Goal: Task Accomplishment & Management: Complete application form

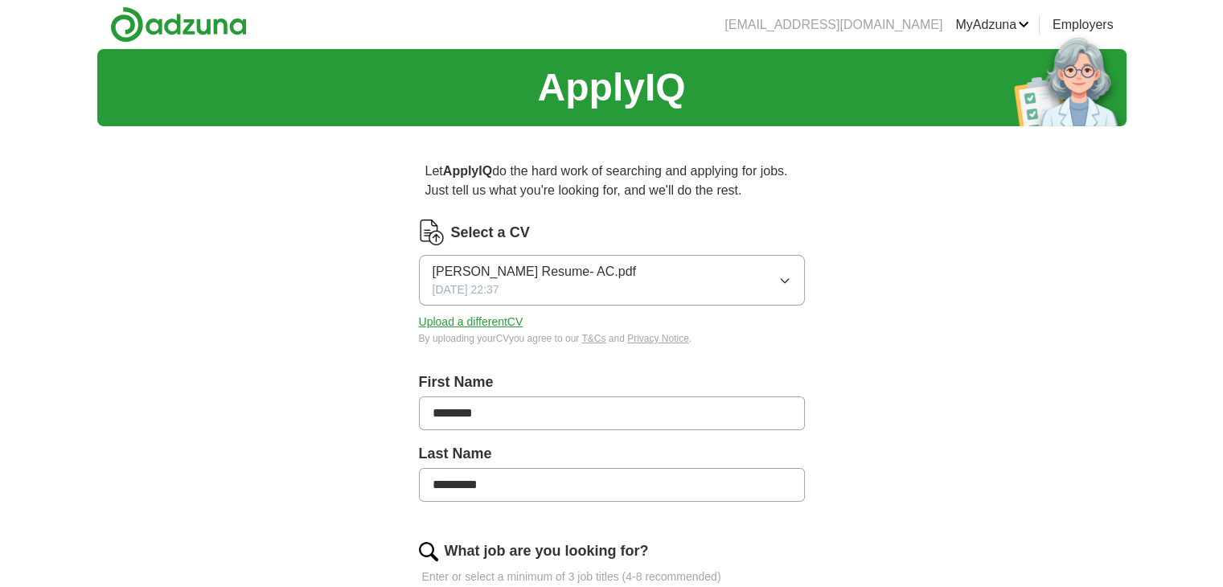
click at [645, 278] on button "[PERSON_NAME] Resume- AC.pdf [DATE] 22:37" at bounding box center [612, 280] width 386 height 51
click at [437, 322] on button "Upload a different CV" at bounding box center [471, 321] width 104 height 17
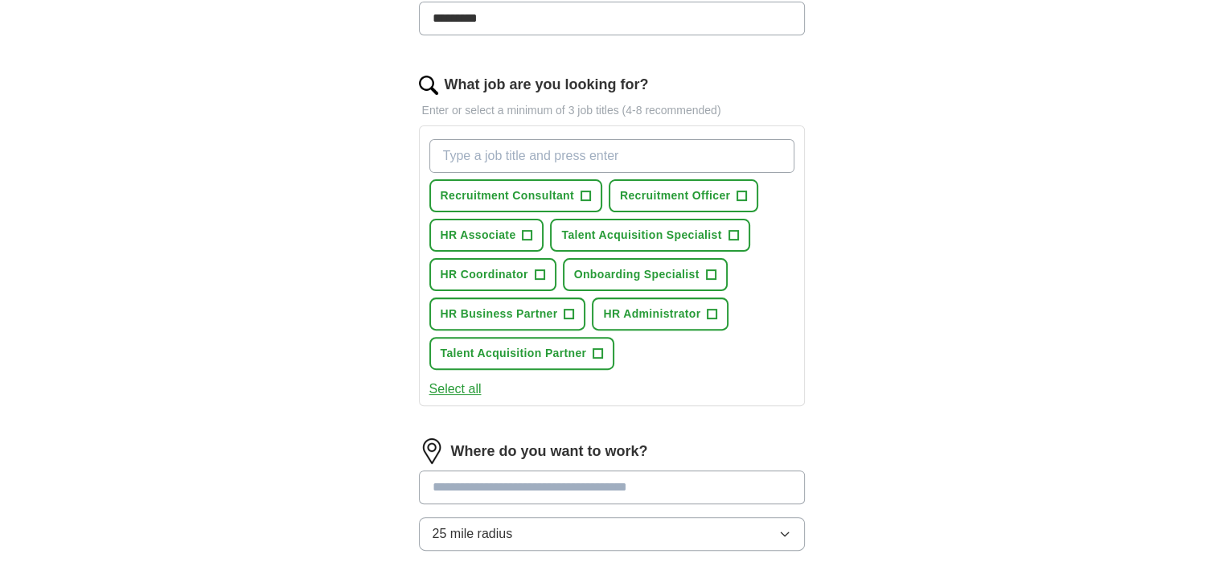
scroll to position [468, 0]
click at [589, 199] on button "Recruitment Consultant +" at bounding box center [515, 194] width 173 height 33
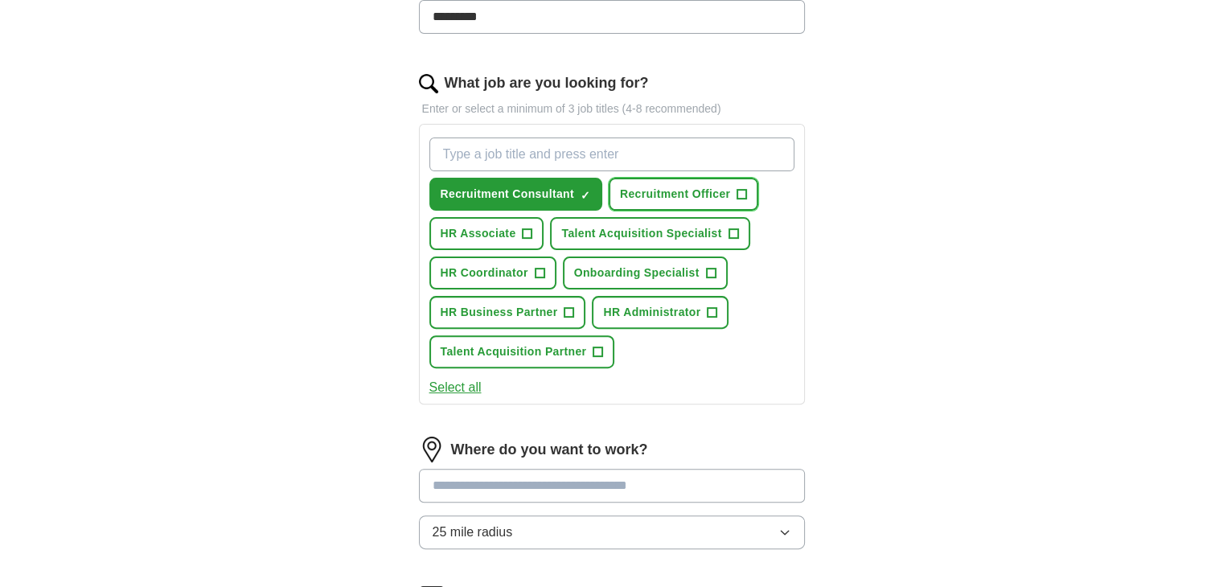
click at [740, 191] on span "+" at bounding box center [742, 194] width 10 height 13
click at [732, 227] on span "+" at bounding box center [733, 233] width 10 height 13
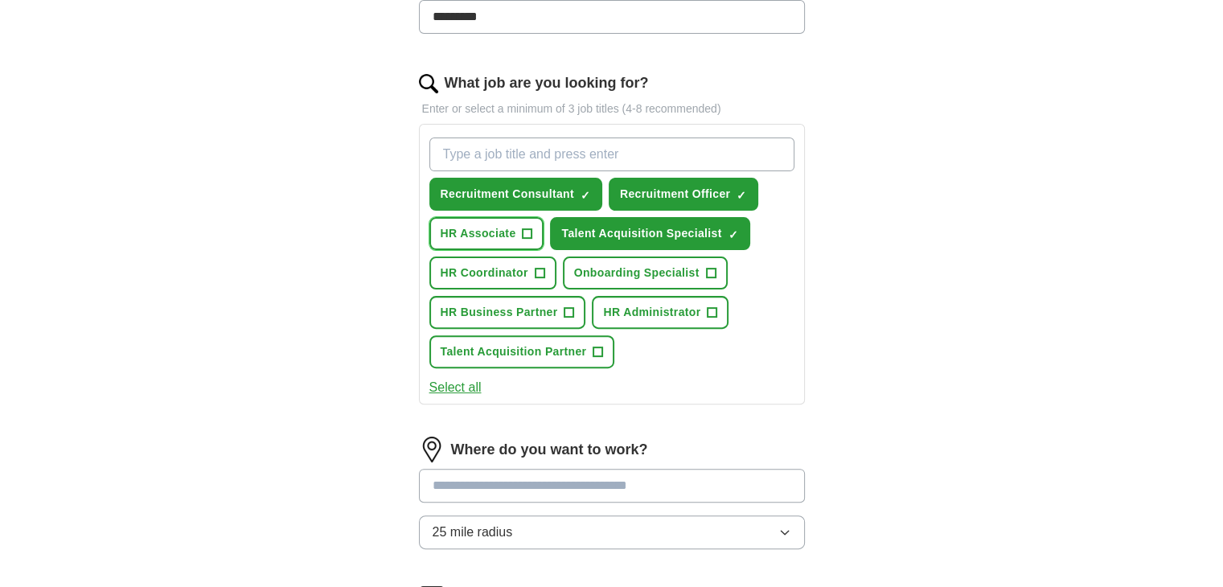
click at [522, 227] on span "+" at bounding box center [527, 233] width 10 height 13
click at [531, 271] on button "HR Coordinator +" at bounding box center [492, 272] width 127 height 33
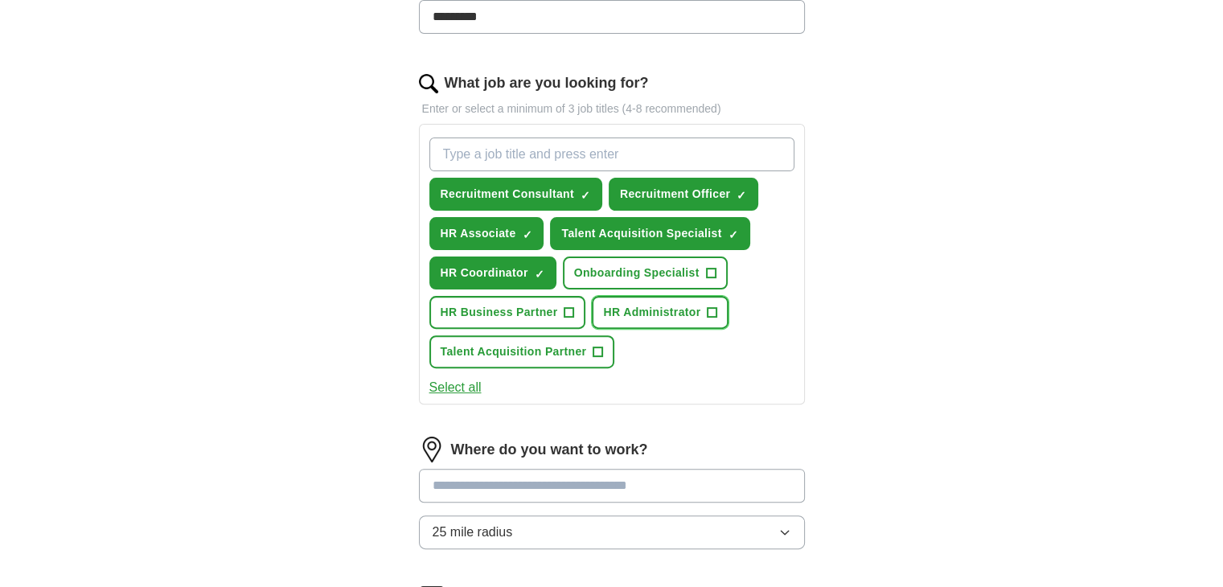
click at [707, 311] on span "+" at bounding box center [712, 312] width 10 height 13
click at [601, 354] on button "Talent Acquisition Partner +" at bounding box center [522, 351] width 186 height 33
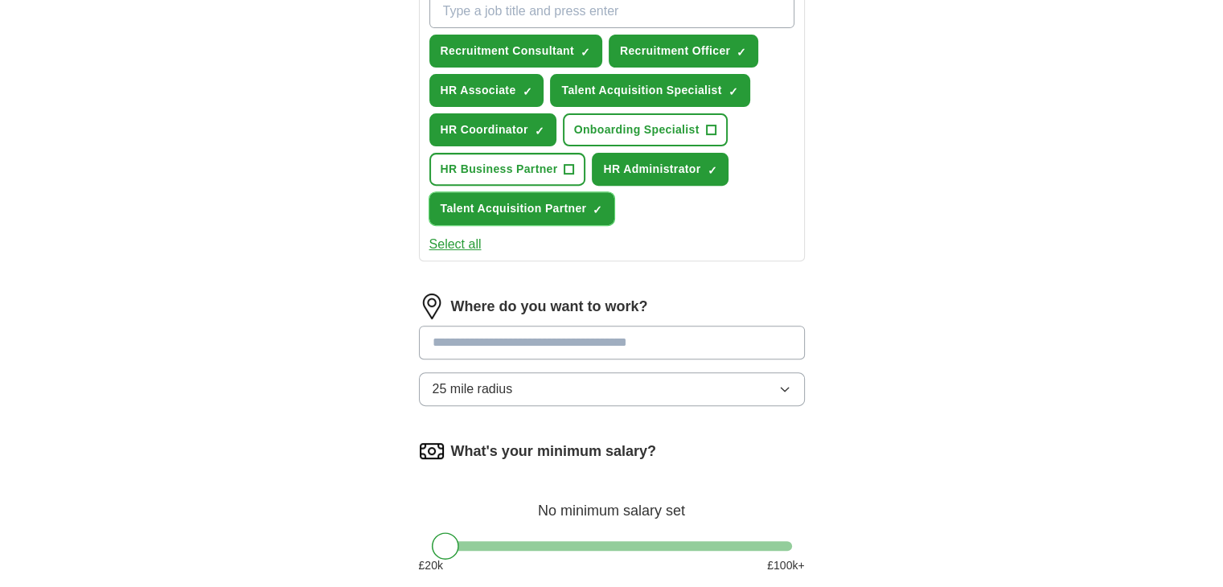
scroll to position [654, 0]
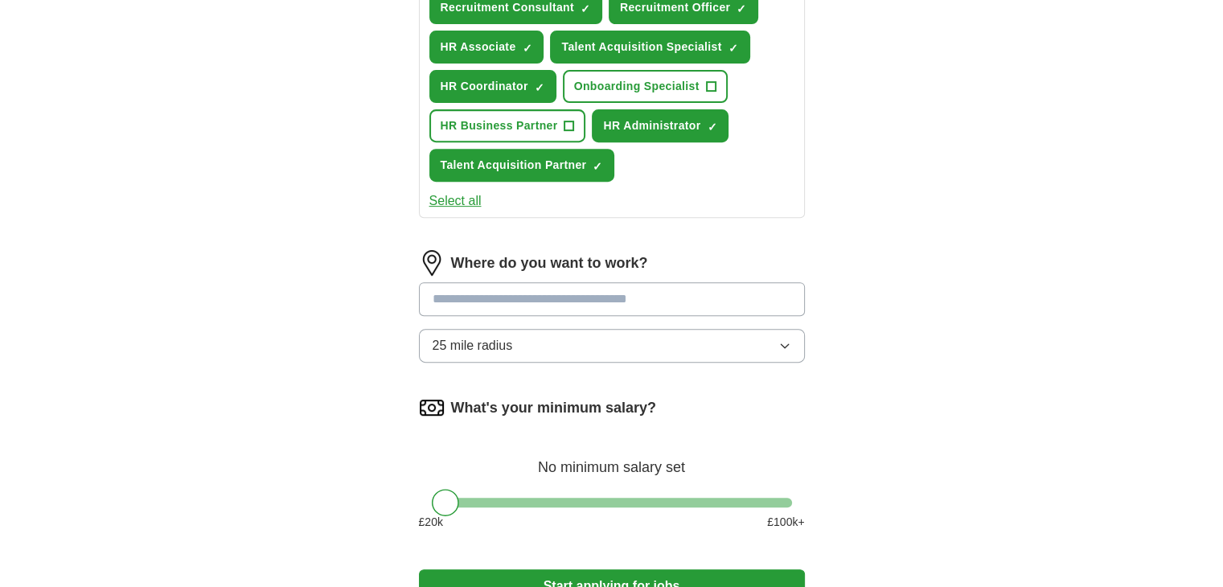
click at [678, 298] on input at bounding box center [612, 299] width 386 height 34
type input "**"
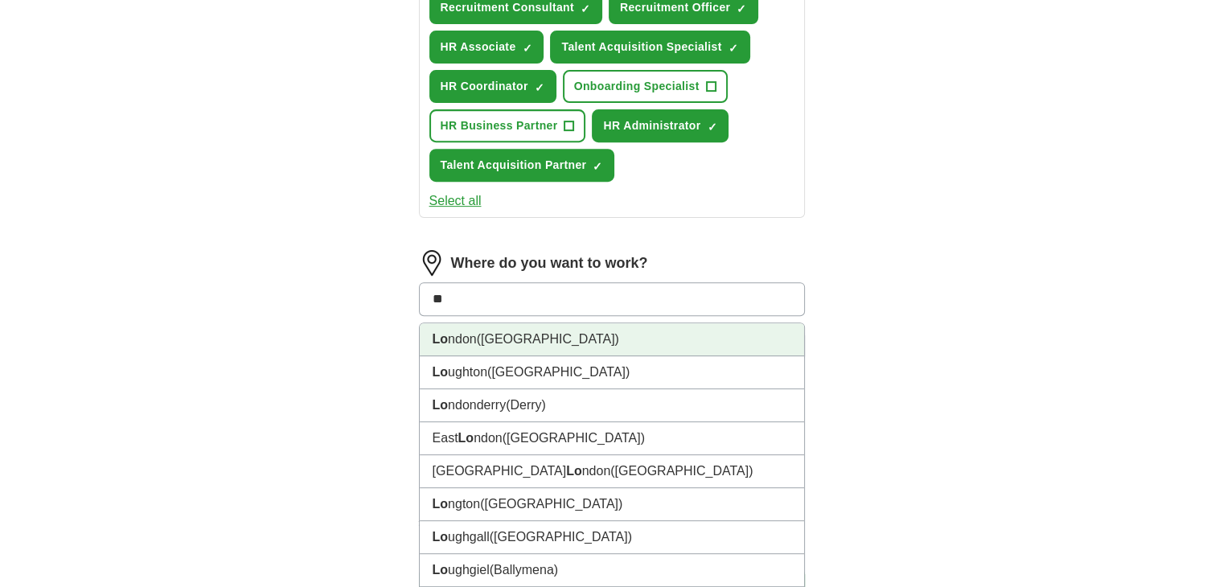
click at [631, 326] on li "Lo ndon ([GEOGRAPHIC_DATA])" at bounding box center [612, 339] width 384 height 33
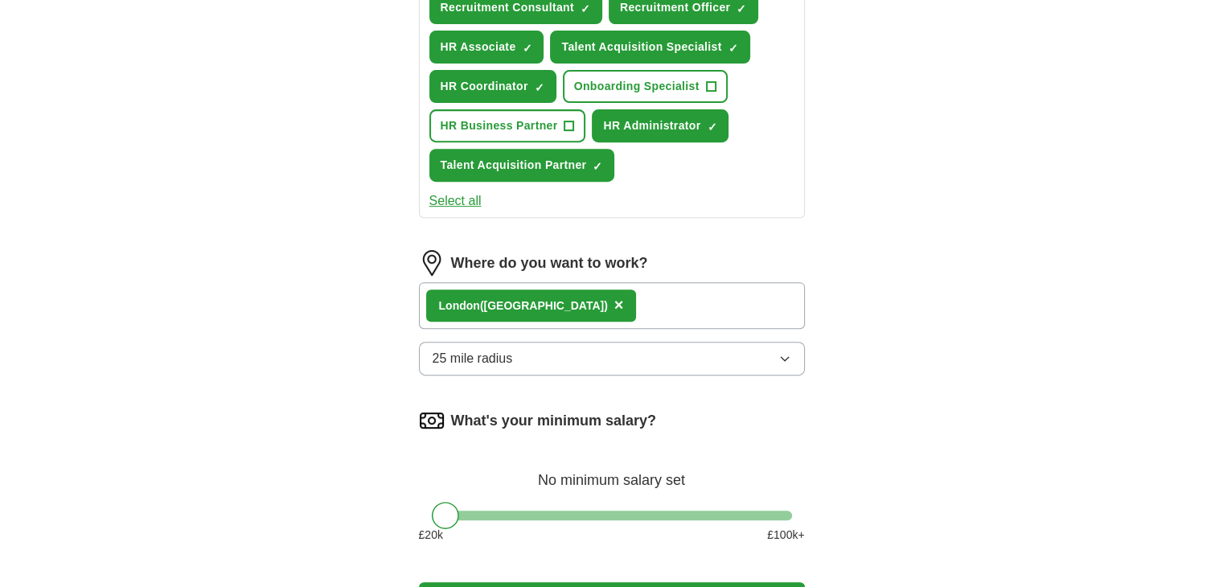
click at [597, 304] on div "Lo ndon ([GEOGRAPHIC_DATA]) ×" at bounding box center [612, 305] width 386 height 47
click at [563, 305] on div "Lo ndon ([GEOGRAPHIC_DATA]) ×" at bounding box center [612, 305] width 386 height 47
click at [540, 350] on button "25 mile radius" at bounding box center [612, 359] width 386 height 34
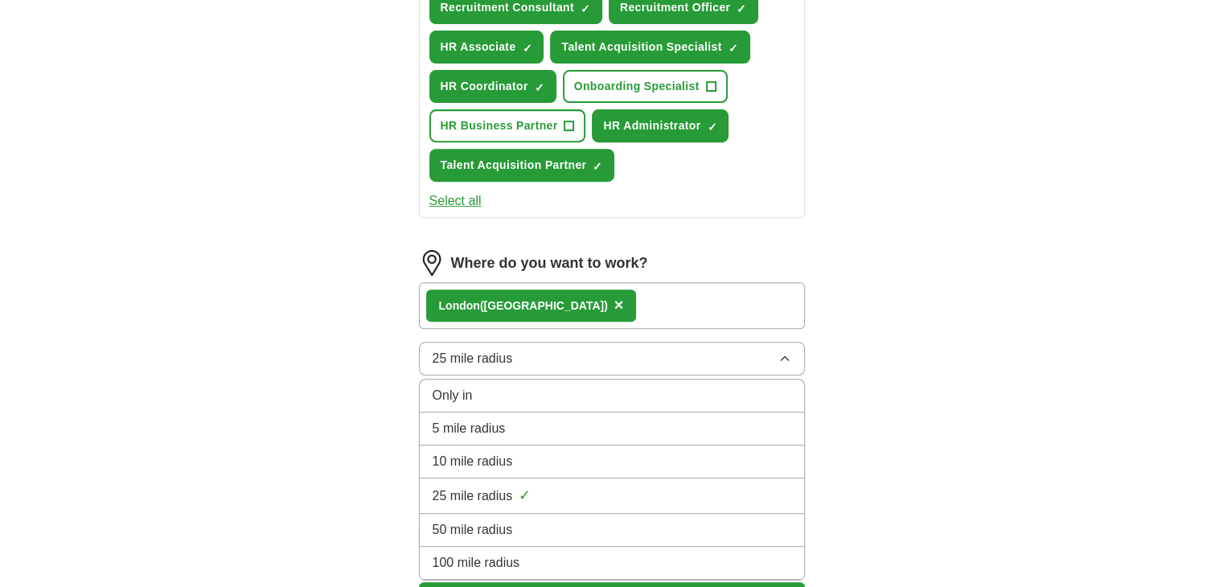
click at [490, 553] on span "100 mile radius" at bounding box center [476, 562] width 88 height 19
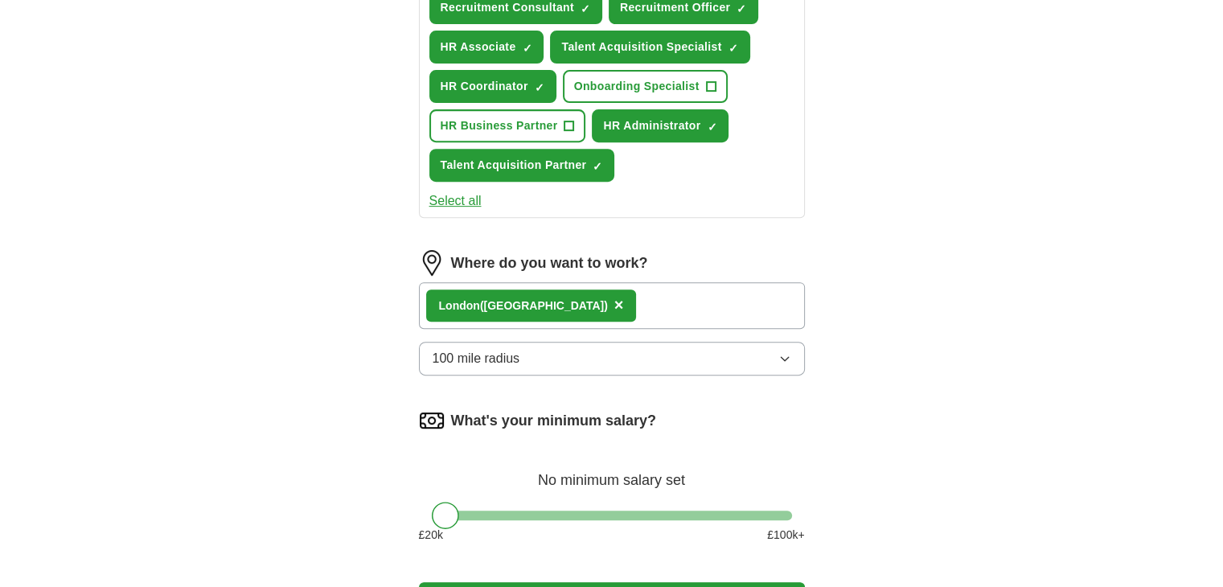
click at [644, 306] on div "Lo ndon ([GEOGRAPHIC_DATA]) ×" at bounding box center [612, 305] width 386 height 47
click at [614, 300] on span "×" at bounding box center [619, 305] width 10 height 18
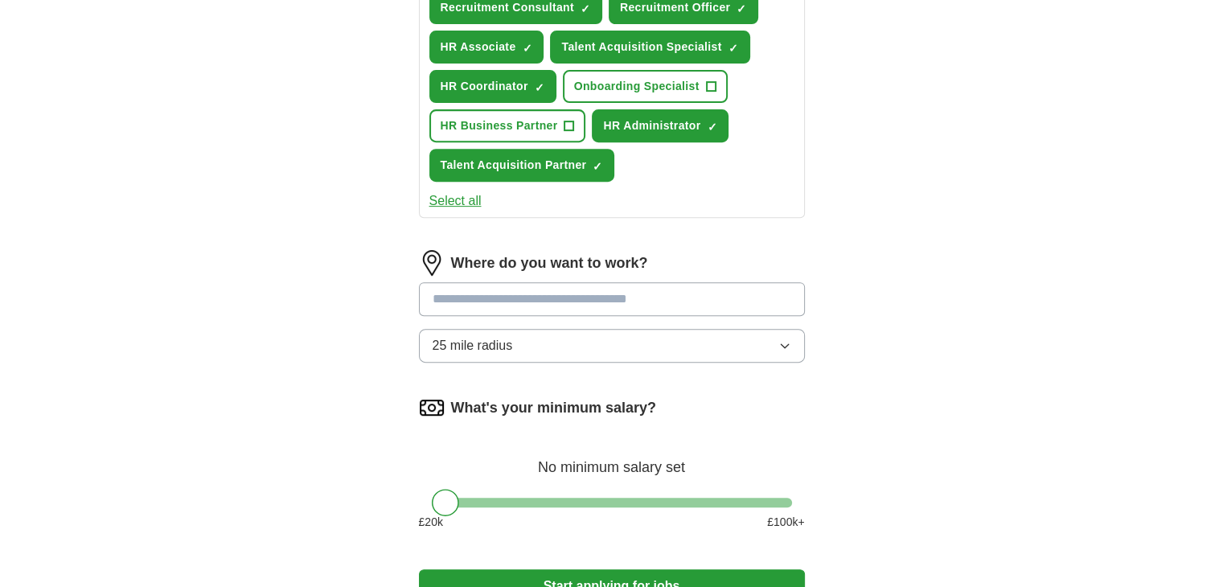
click at [516, 301] on input at bounding box center [612, 299] width 386 height 34
click at [518, 284] on input "*********" at bounding box center [612, 299] width 386 height 34
type input "*"
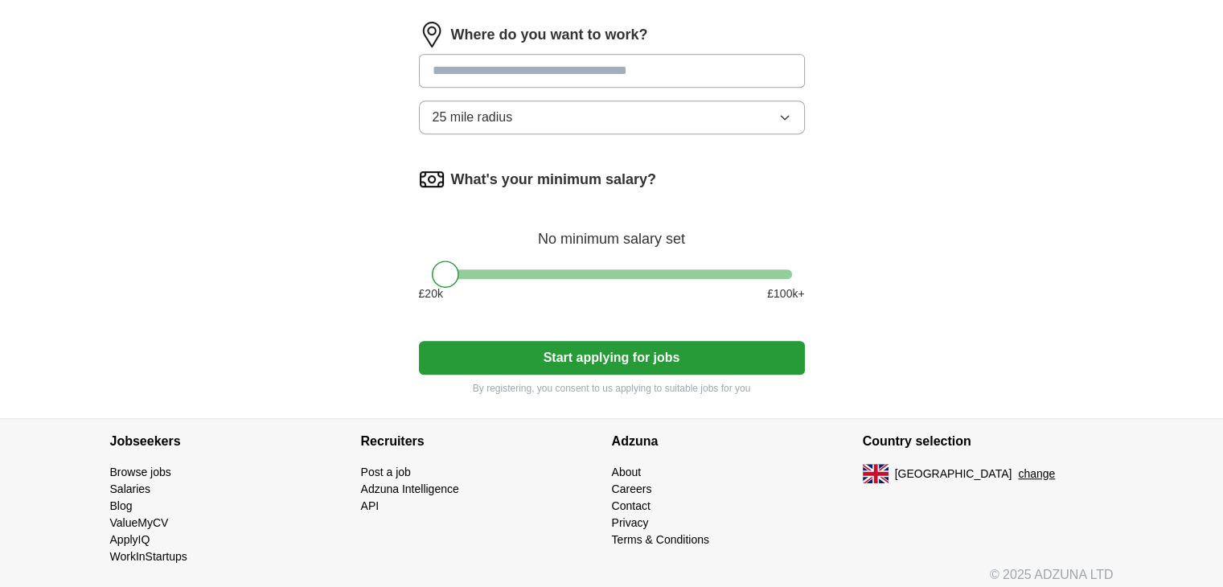
scroll to position [887, 0]
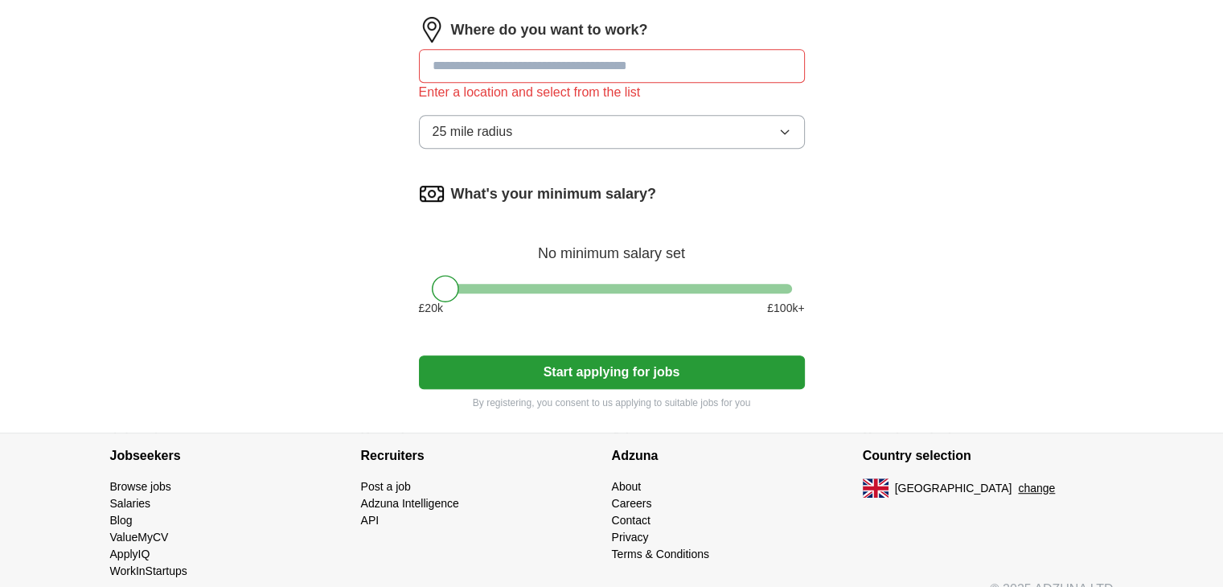
click at [624, 59] on input at bounding box center [612, 66] width 386 height 34
click at [615, 49] on input at bounding box center [612, 66] width 386 height 34
click at [613, 63] on input at bounding box center [612, 66] width 386 height 34
type input "***"
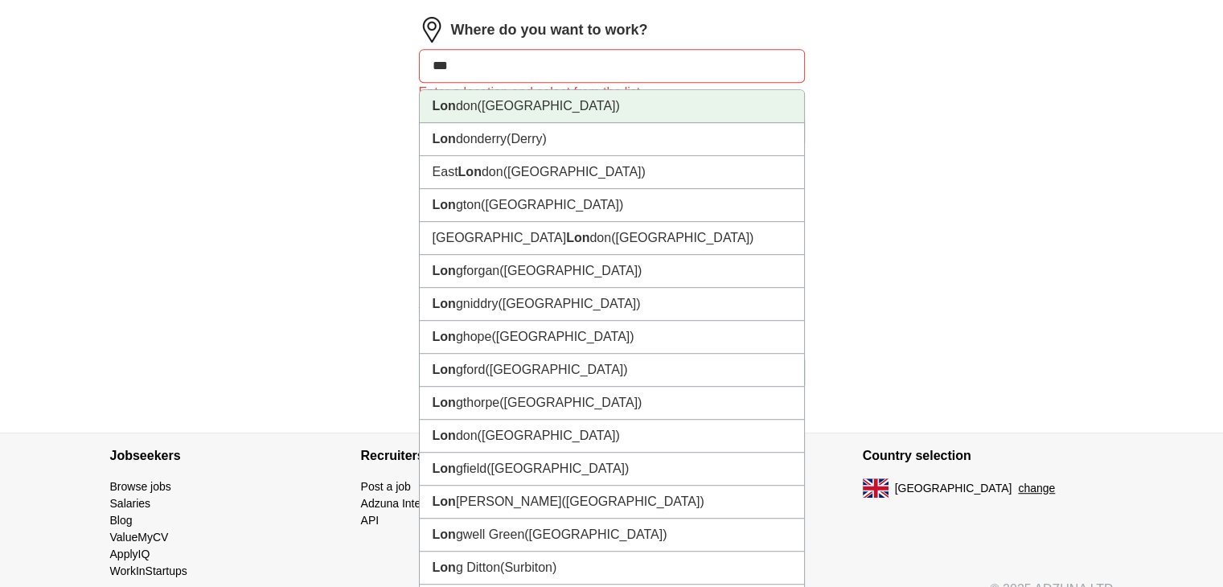
click at [576, 93] on li "Lon don ([GEOGRAPHIC_DATA])" at bounding box center [612, 106] width 384 height 33
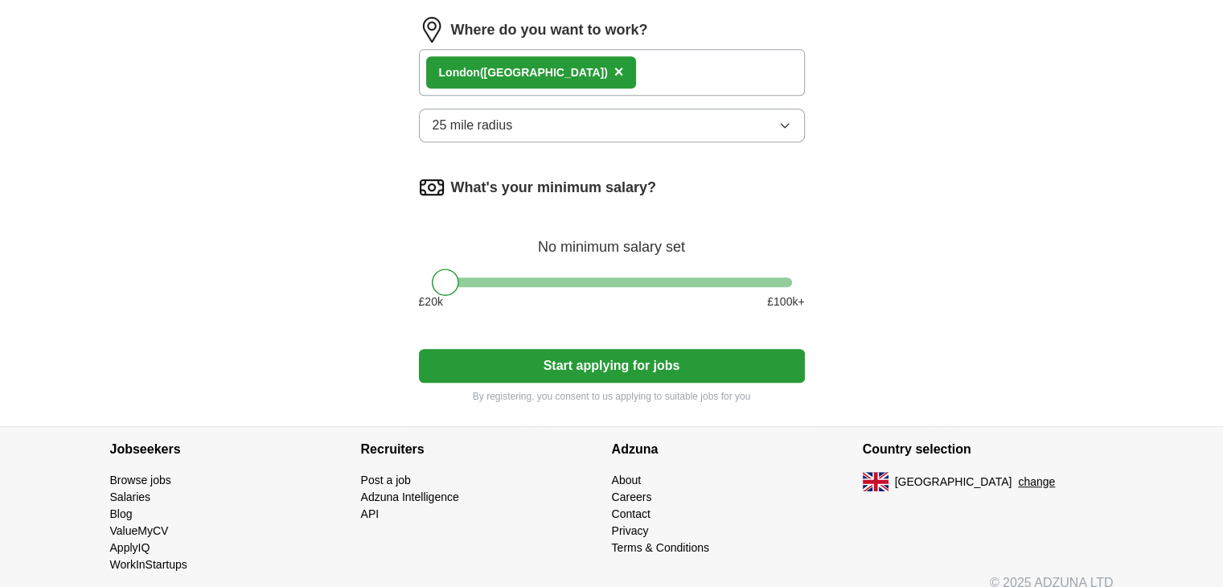
click at [500, 123] on span "25 mile radius" at bounding box center [472, 125] width 80 height 19
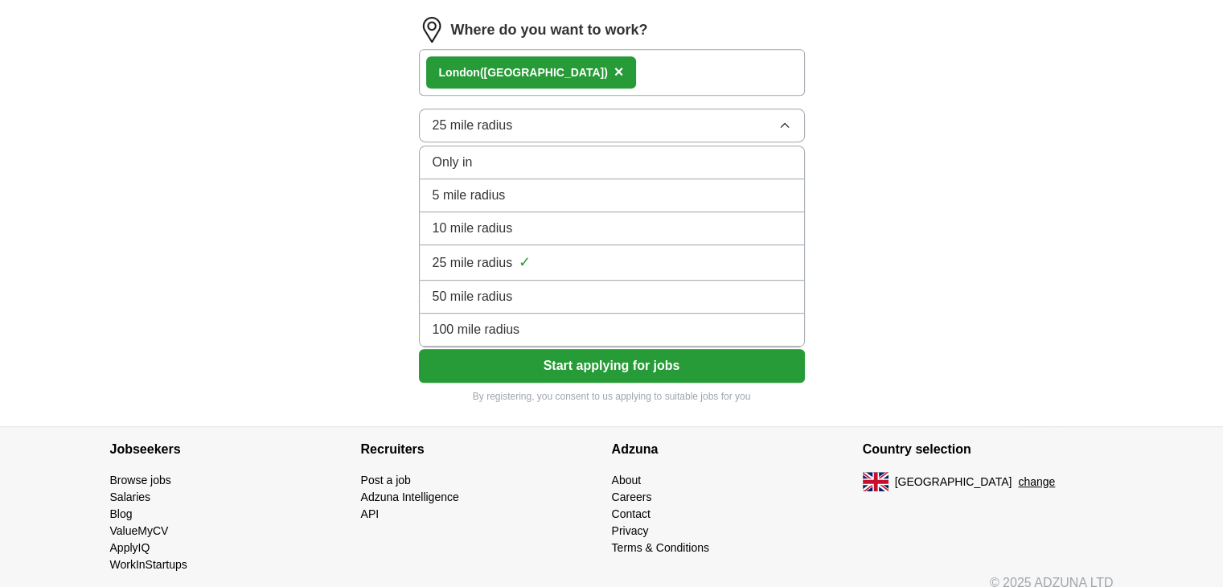
click at [461, 320] on span "100 mile radius" at bounding box center [476, 329] width 88 height 19
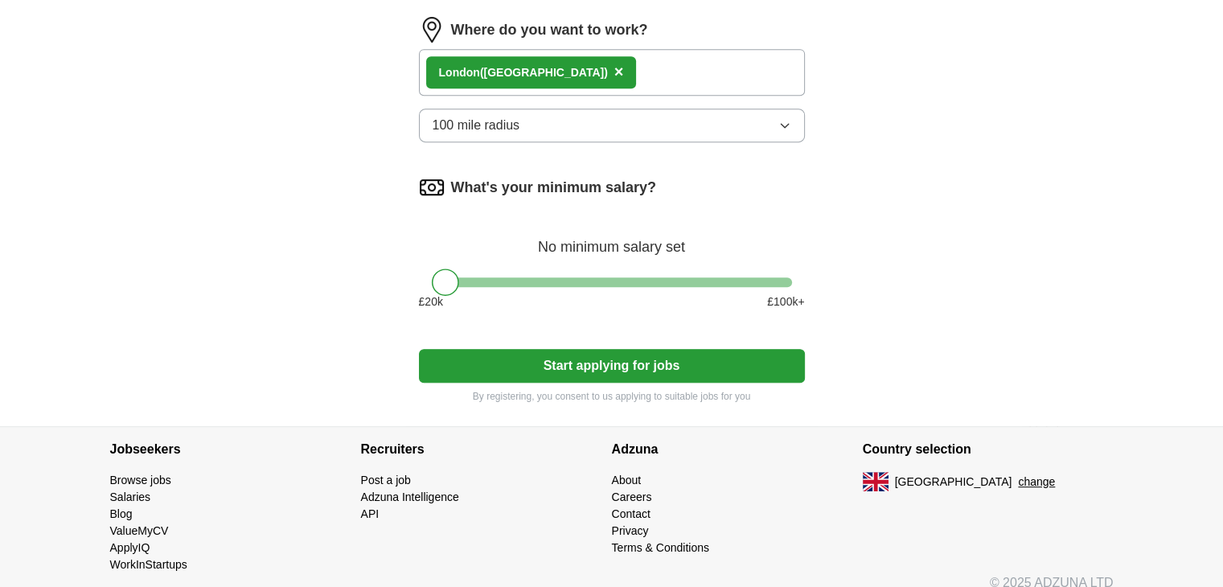
click at [480, 367] on button "Start applying for jobs" at bounding box center [612, 366] width 386 height 34
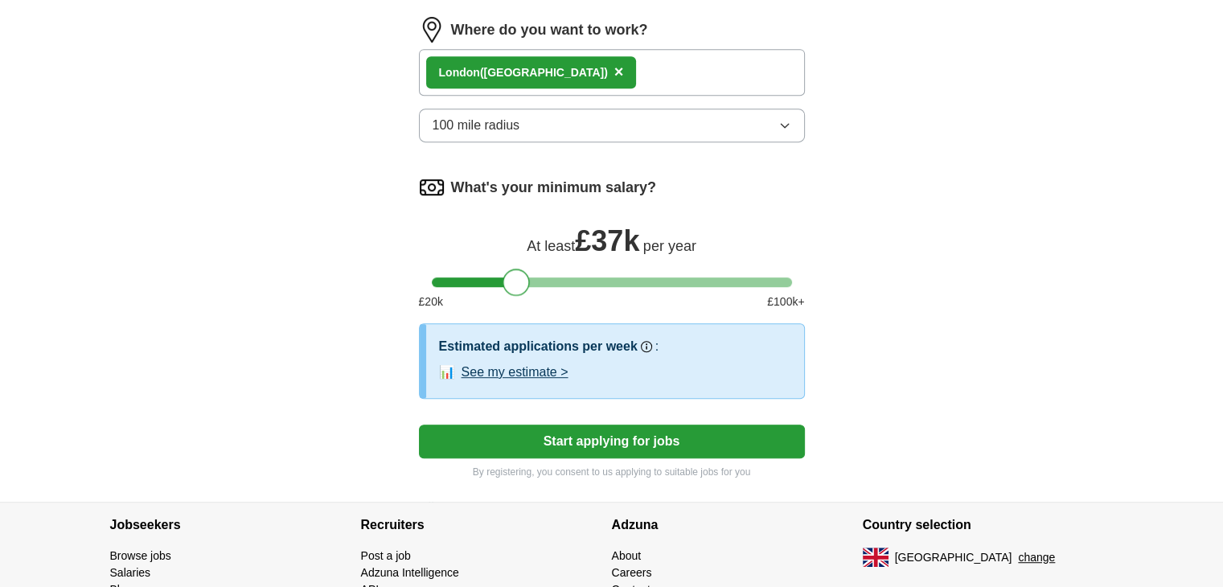
drag, startPoint x: 448, startPoint y: 281, endPoint x: 517, endPoint y: 391, distance: 130.7
click at [572, 440] on button "Start applying for jobs" at bounding box center [612, 441] width 386 height 34
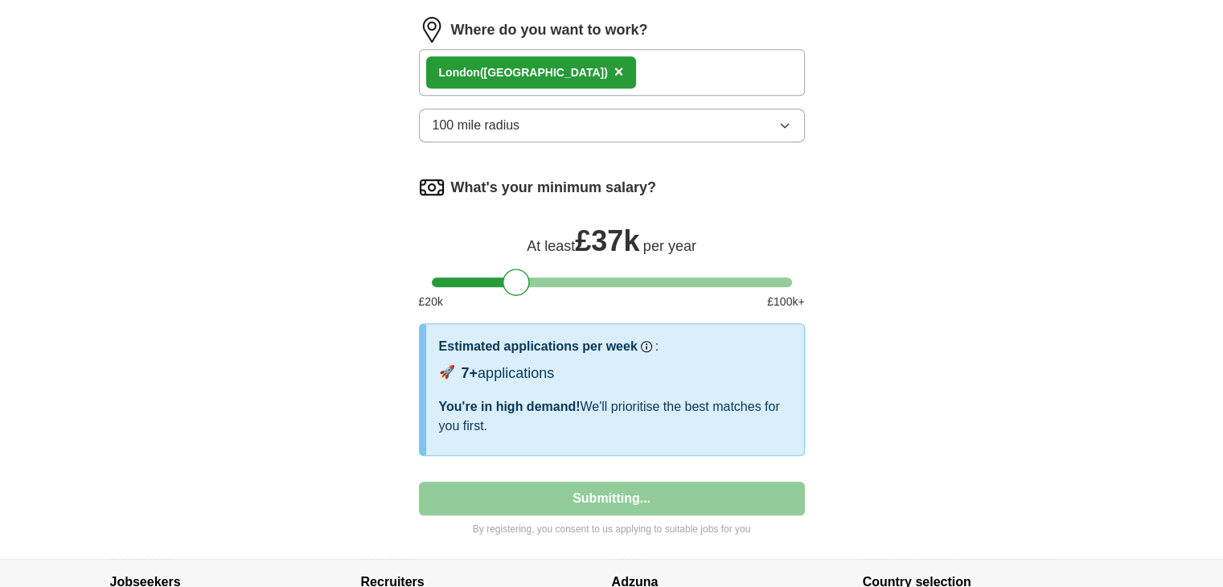
select select "**"
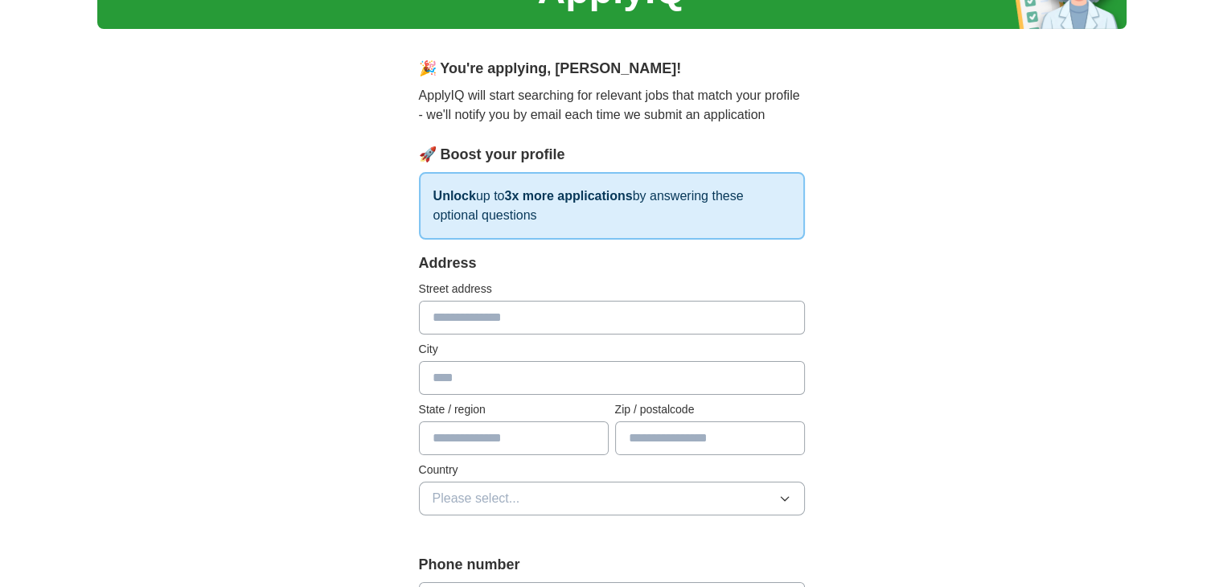
scroll to position [0, 0]
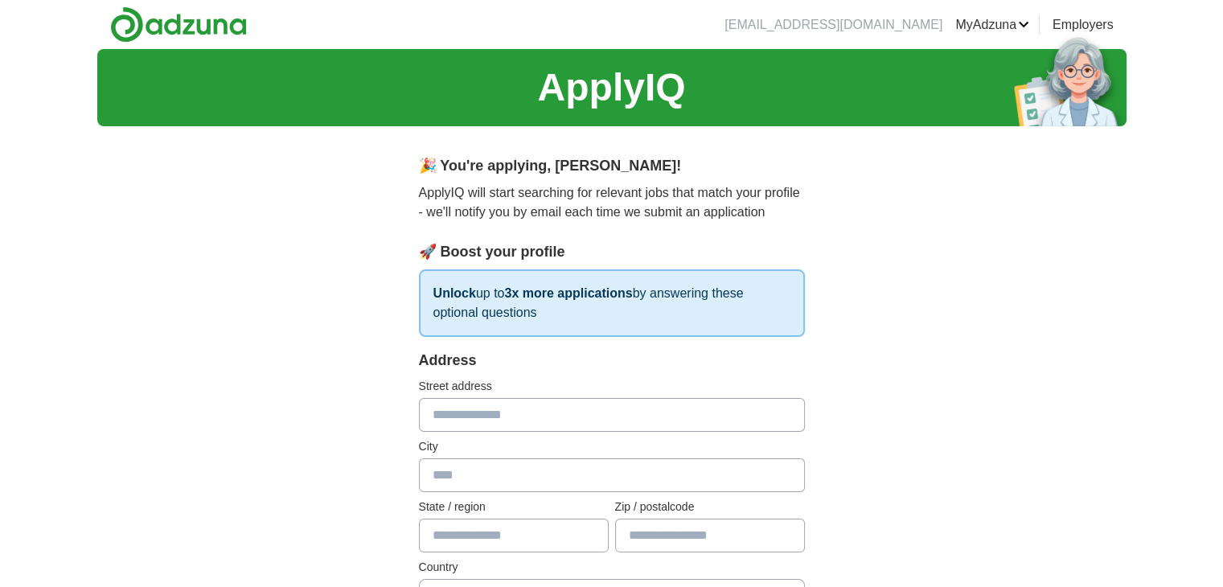
click at [1000, 20] on link "MyAdzuna" at bounding box center [992, 24] width 74 height 19
click at [0, 0] on link "Logout" at bounding box center [0, 0] width 0 height 0
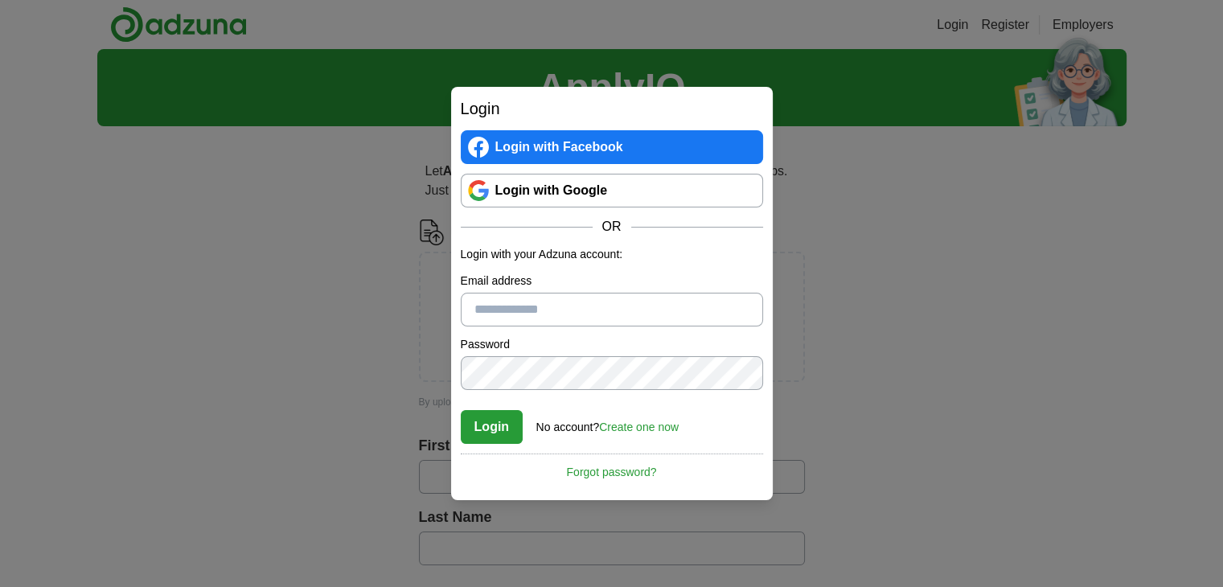
click at [900, 261] on div "Login Login with Facebook Login with Google OR Login with your Adzuna account: …" at bounding box center [611, 293] width 1223 height 587
